Goal: Information Seeking & Learning: Find specific fact

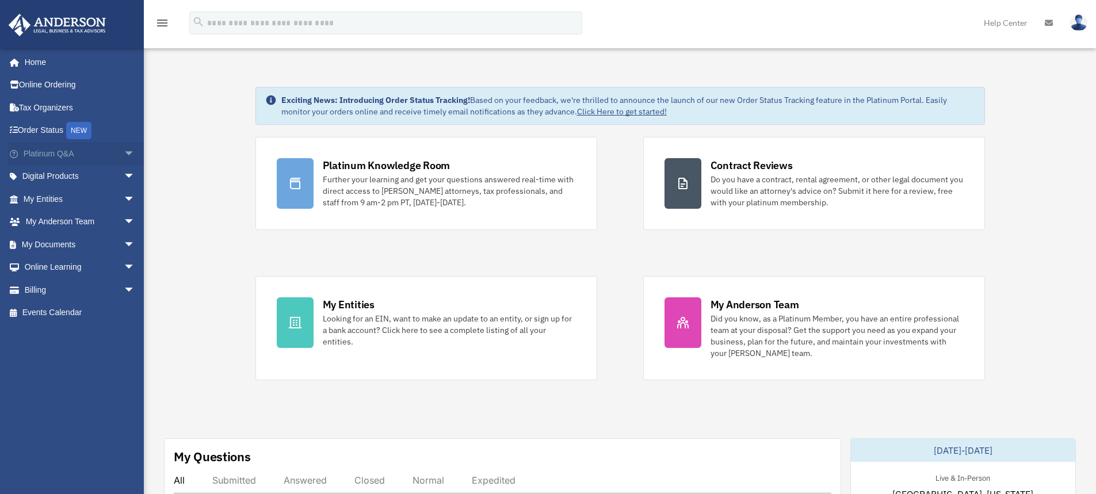
click at [124, 154] on span "arrow_drop_down" at bounding box center [135, 154] width 23 height 24
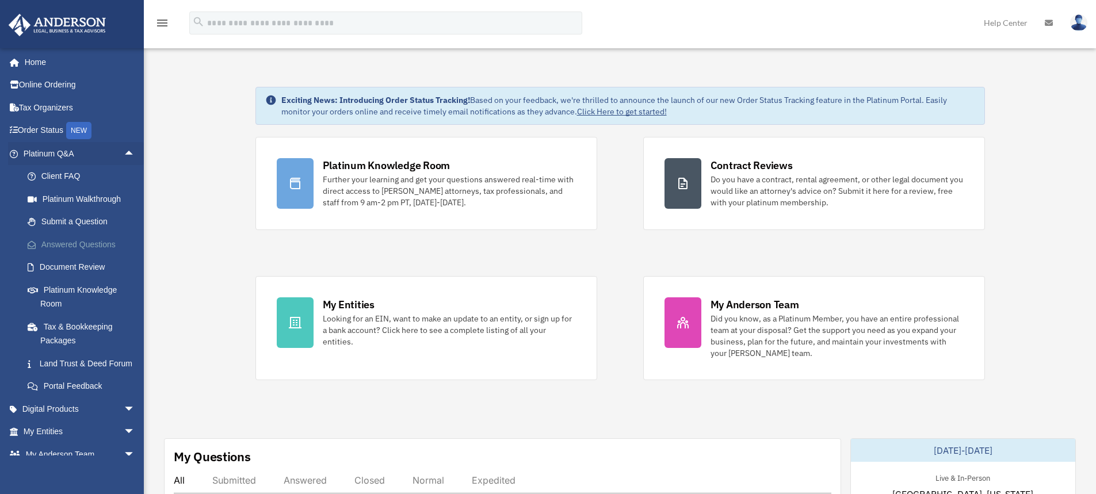
click at [102, 244] on link "Answered Questions" at bounding box center [84, 244] width 136 height 23
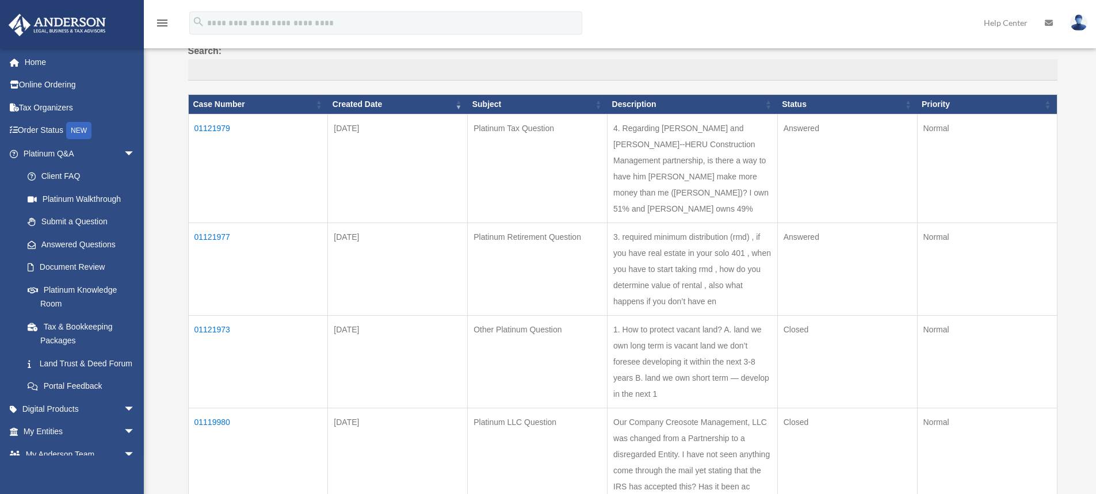
scroll to position [115, 0]
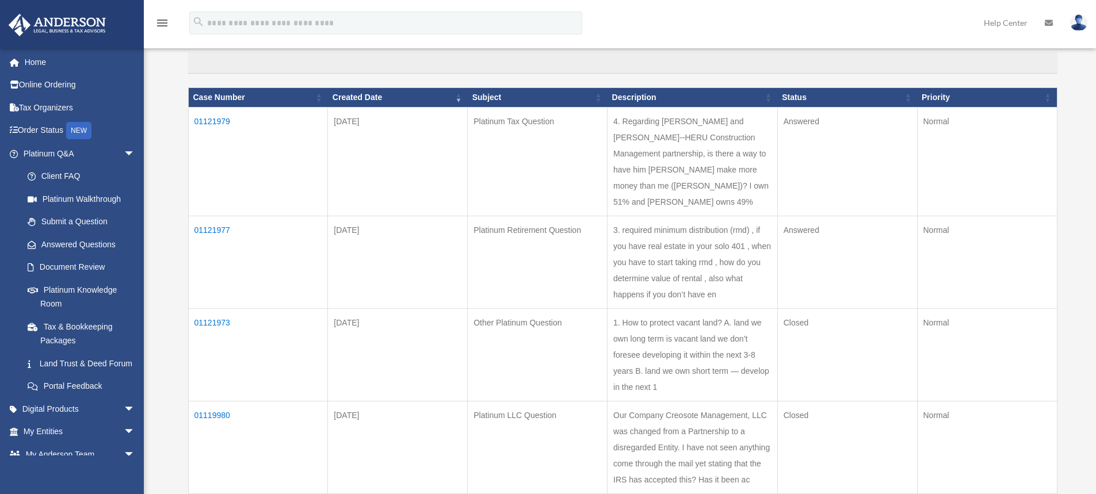
click at [211, 231] on td "01121977" at bounding box center [258, 262] width 140 height 93
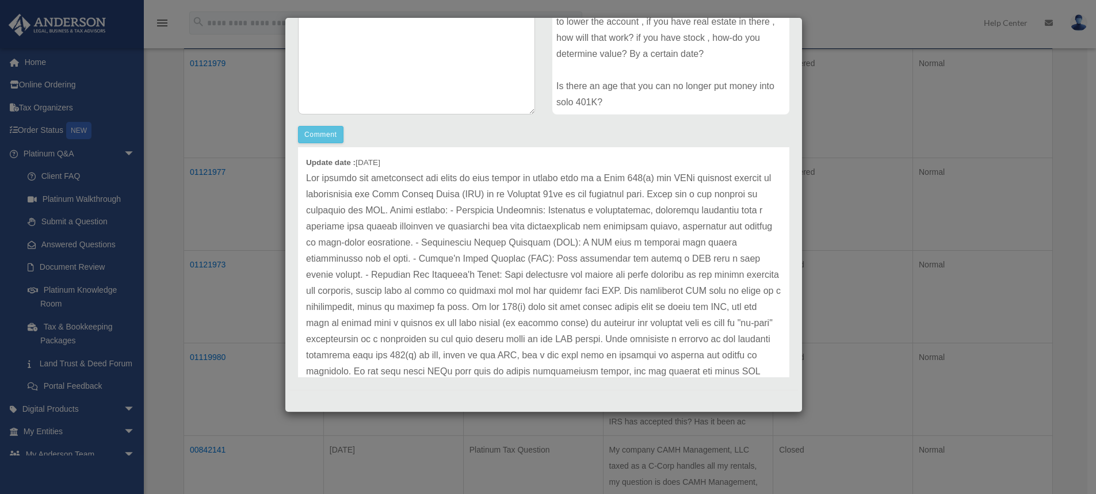
scroll to position [58, 0]
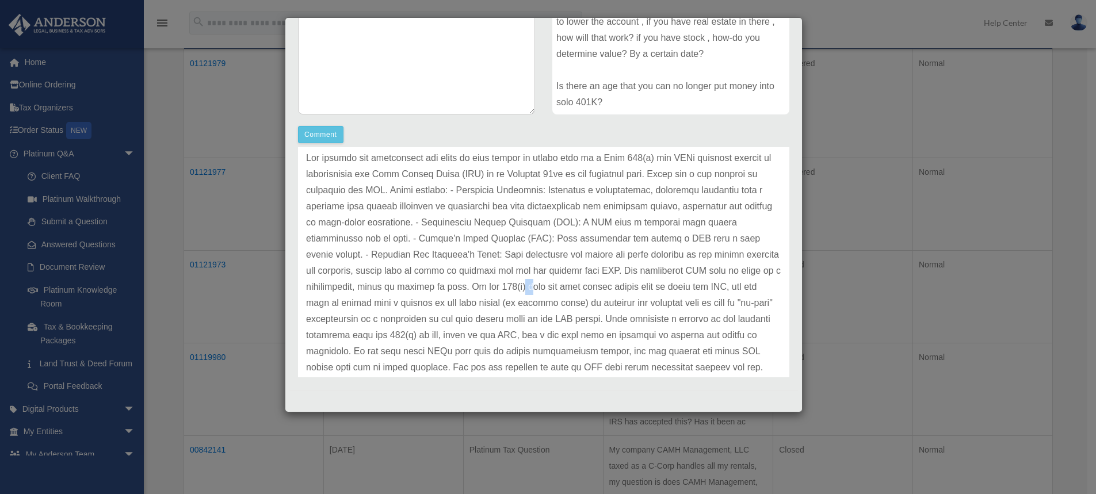
click at [571, 286] on p at bounding box center [543, 279] width 475 height 258
click at [592, 286] on p at bounding box center [543, 279] width 475 height 258
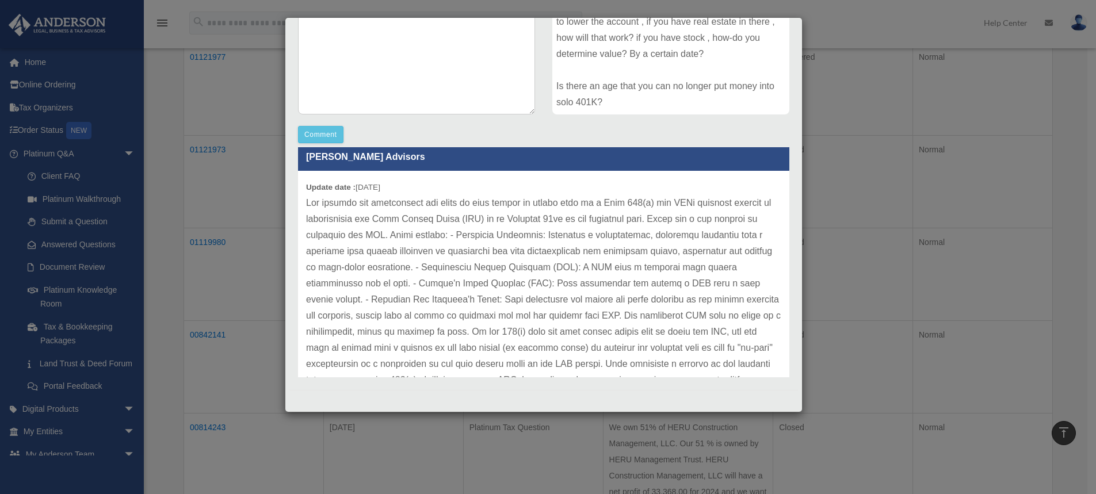
scroll to position [0, 0]
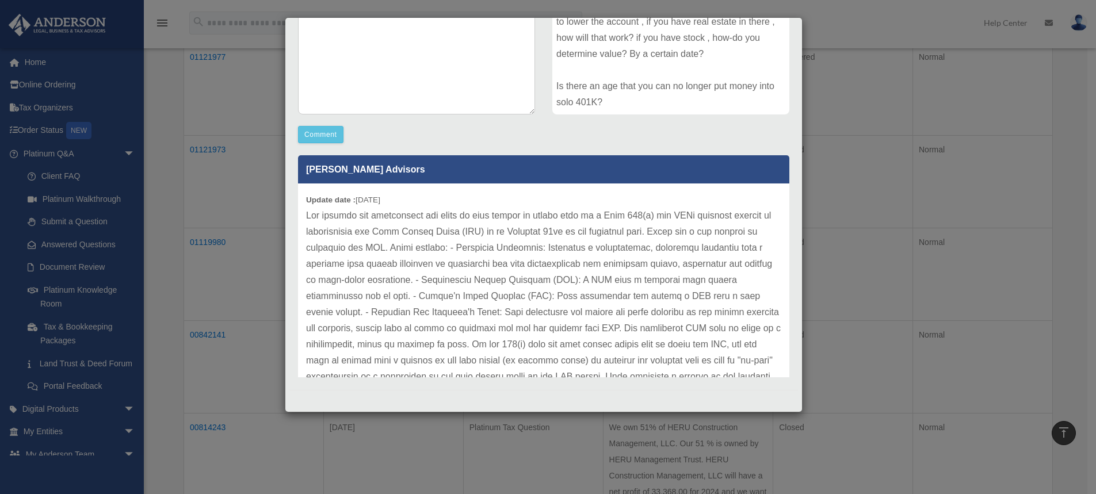
click at [305, 200] on div "Update date : 09-30-2025" at bounding box center [543, 336] width 491 height 306
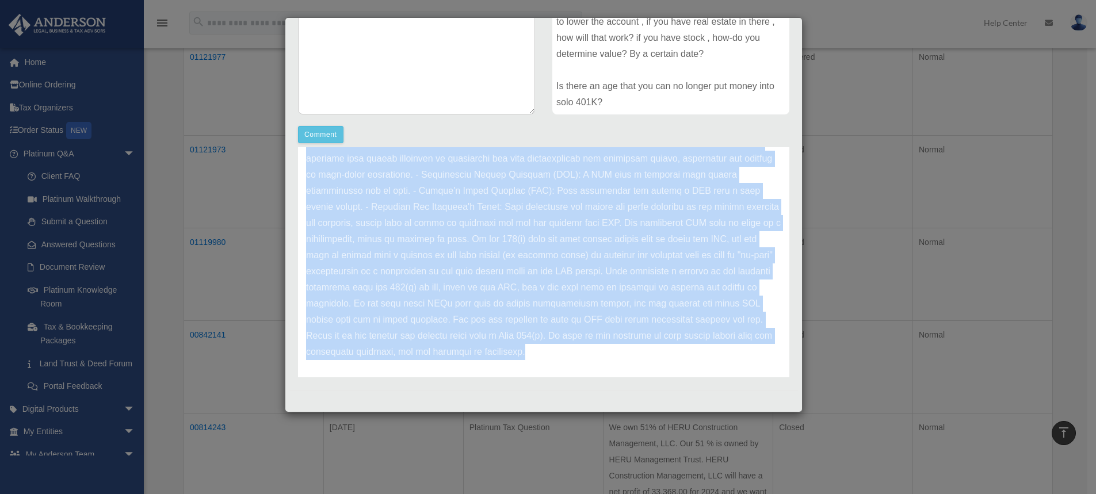
scroll to position [112, 0]
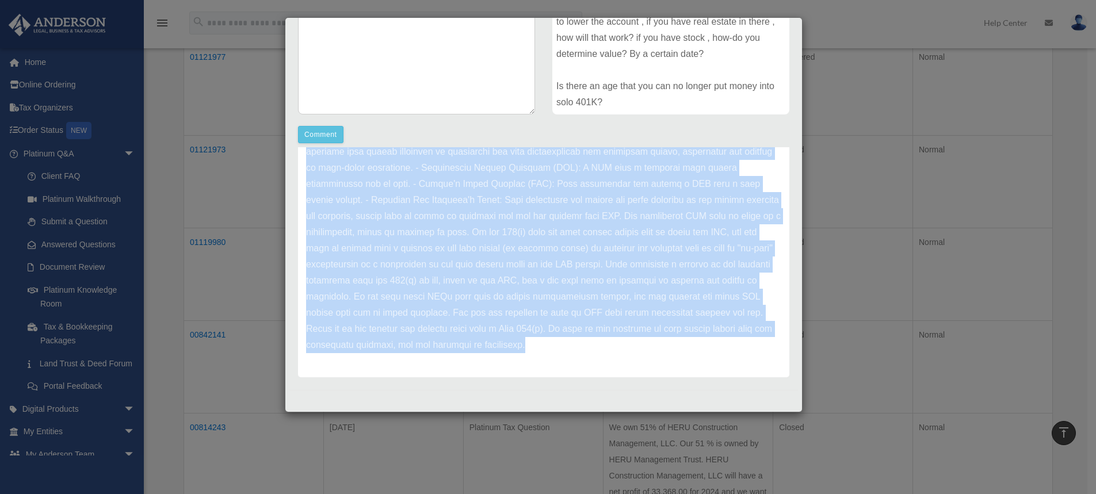
drag, startPoint x: 305, startPoint y: 200, endPoint x: 683, endPoint y: 362, distance: 410.7
click at [683, 362] on div "Update date : 09-30-2025" at bounding box center [543, 224] width 491 height 306
copy div "Update date : 09-30-2025 The process for determining the value of real estate o…"
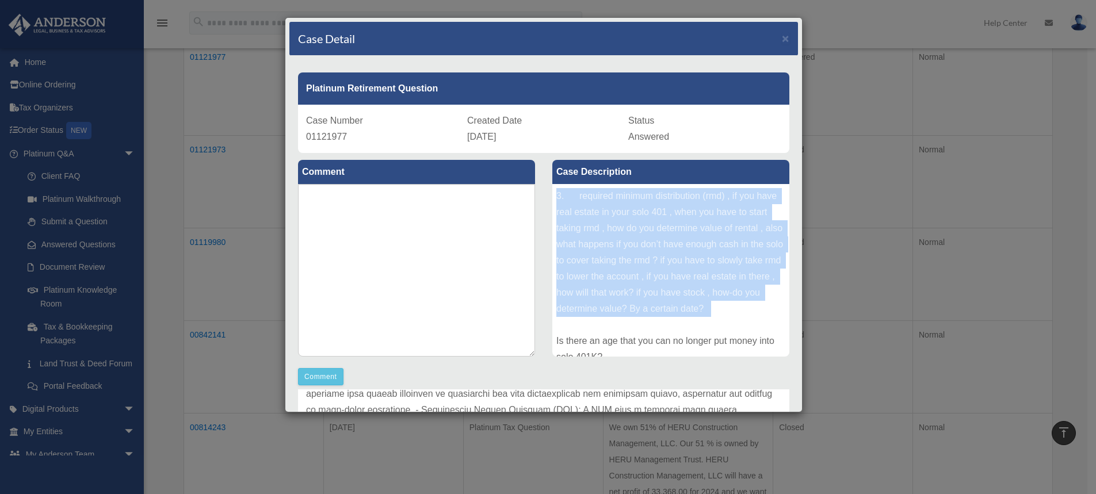
scroll to position [29, 0]
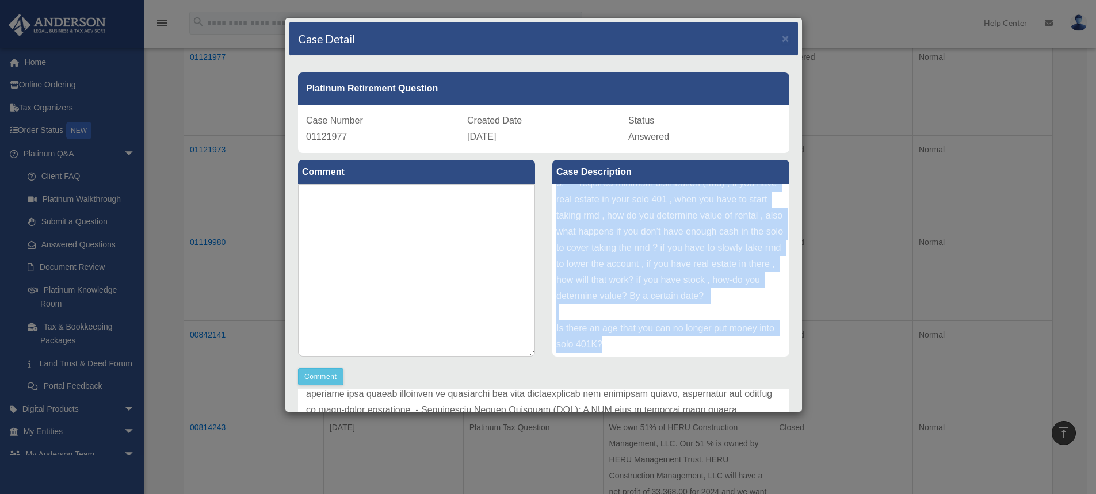
drag, startPoint x: 552, startPoint y: 194, endPoint x: 652, endPoint y: 354, distance: 188.9
click at [652, 354] on div "3. required minimum distribution (rmd) , if you have real estate in your solo 4…" at bounding box center [670, 270] width 237 height 173
copy div "3. required minimum distribution (rmd) , if you have real estate in your solo 4…"
click at [782, 39] on span "×" at bounding box center [785, 38] width 7 height 13
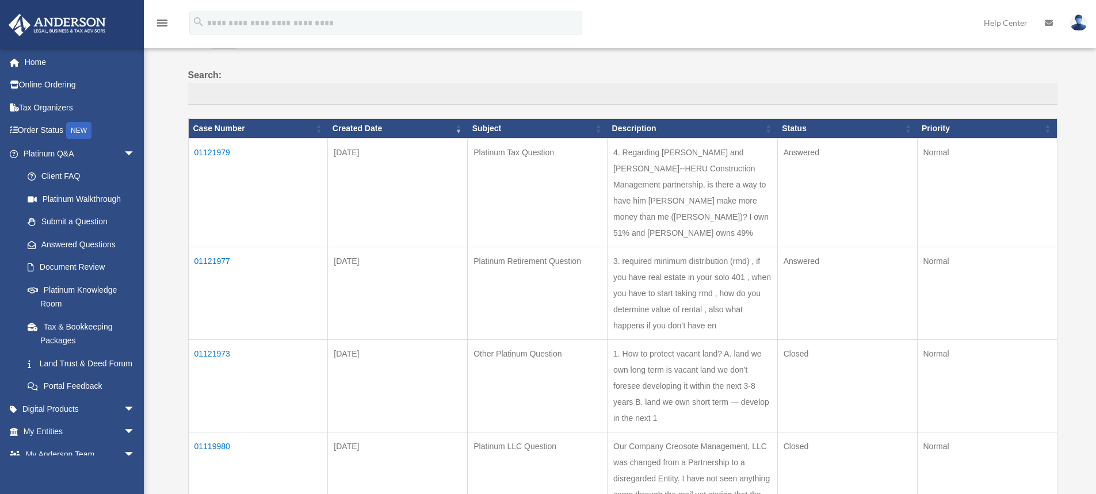
scroll to position [58, 0]
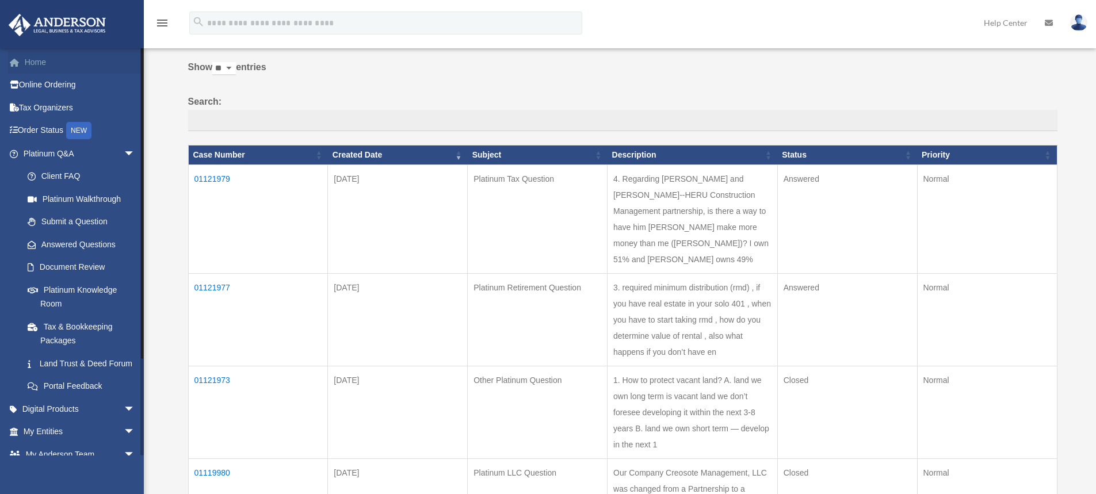
click at [43, 61] on link "Home" at bounding box center [80, 62] width 144 height 23
